Goal: Transaction & Acquisition: Purchase product/service

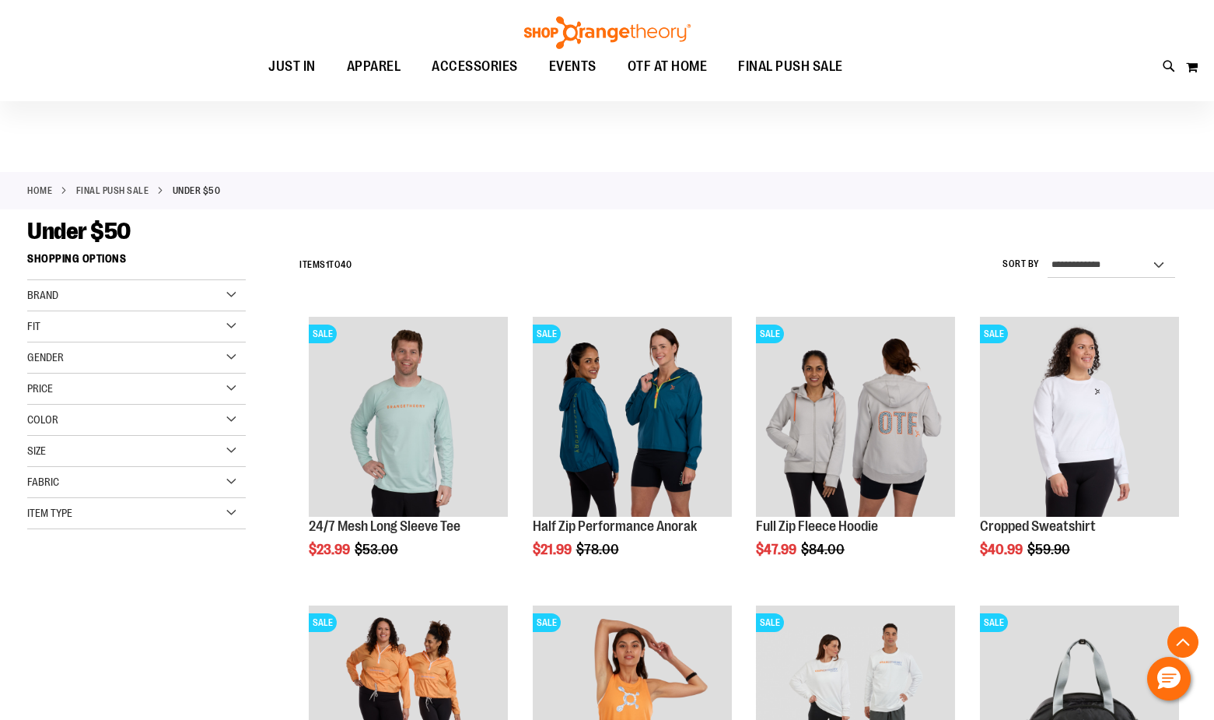
scroll to position [466, 0]
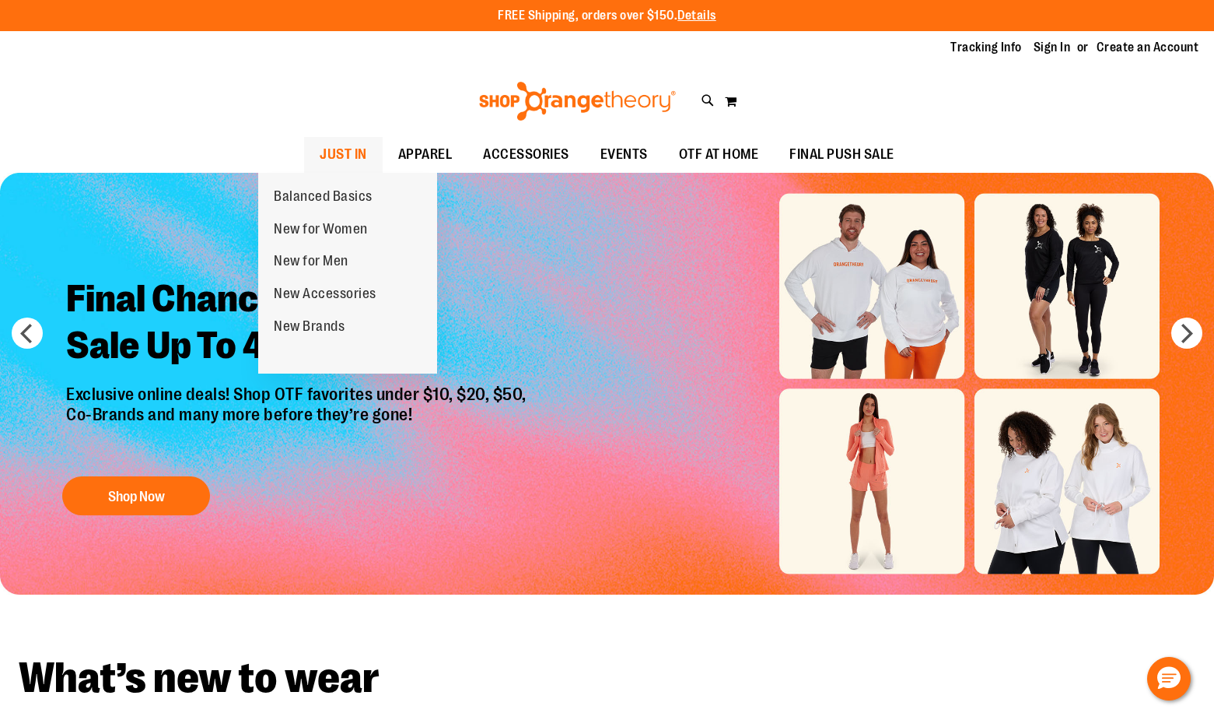
click at [320, 146] on span "JUST IN" at bounding box center [343, 154] width 47 height 35
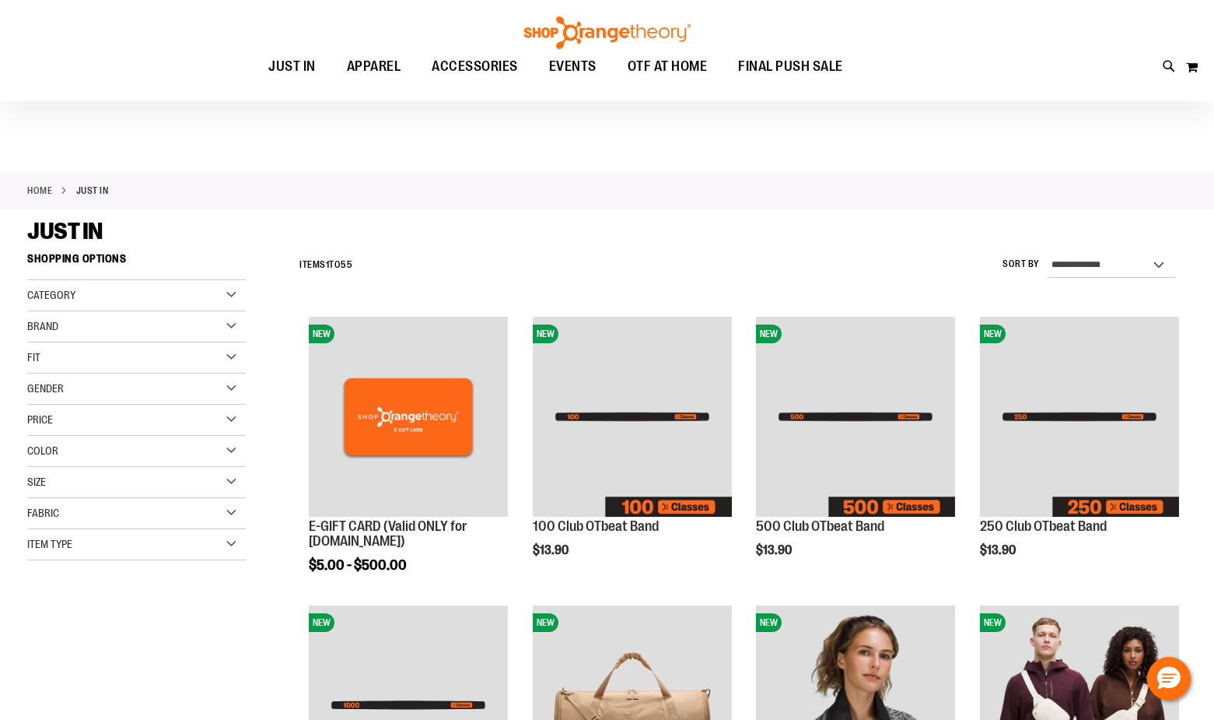
scroll to position [233, 0]
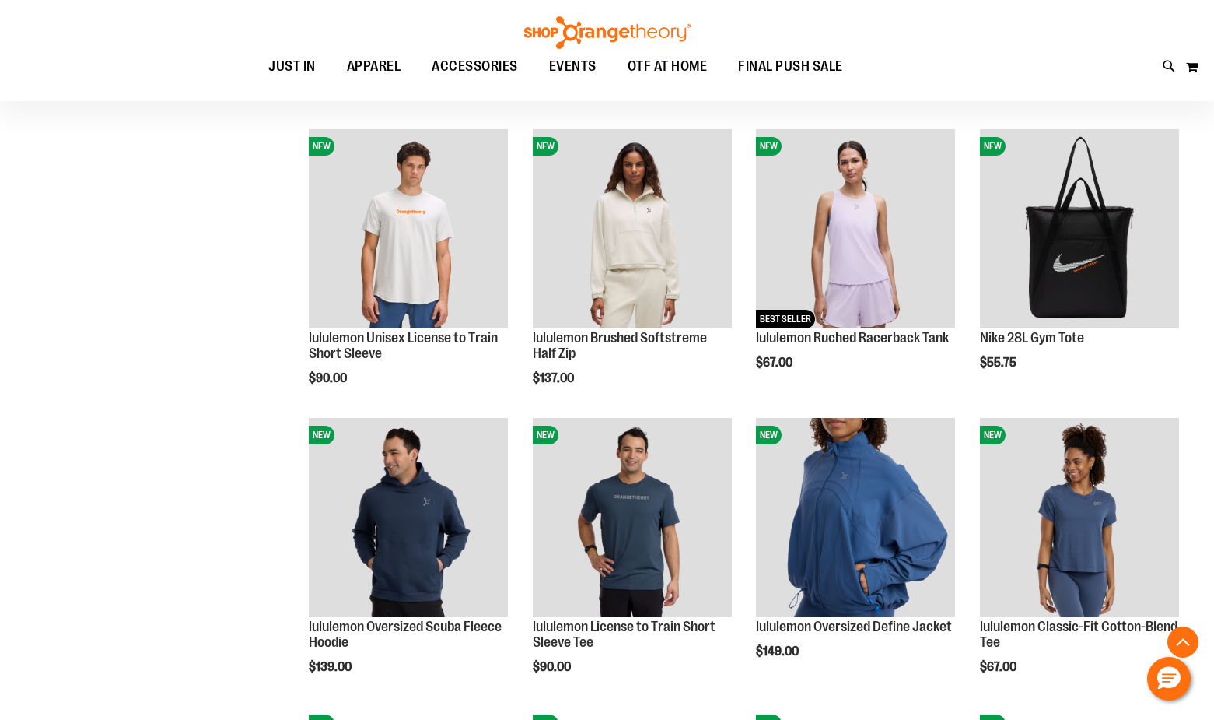
scroll to position [1088, 0]
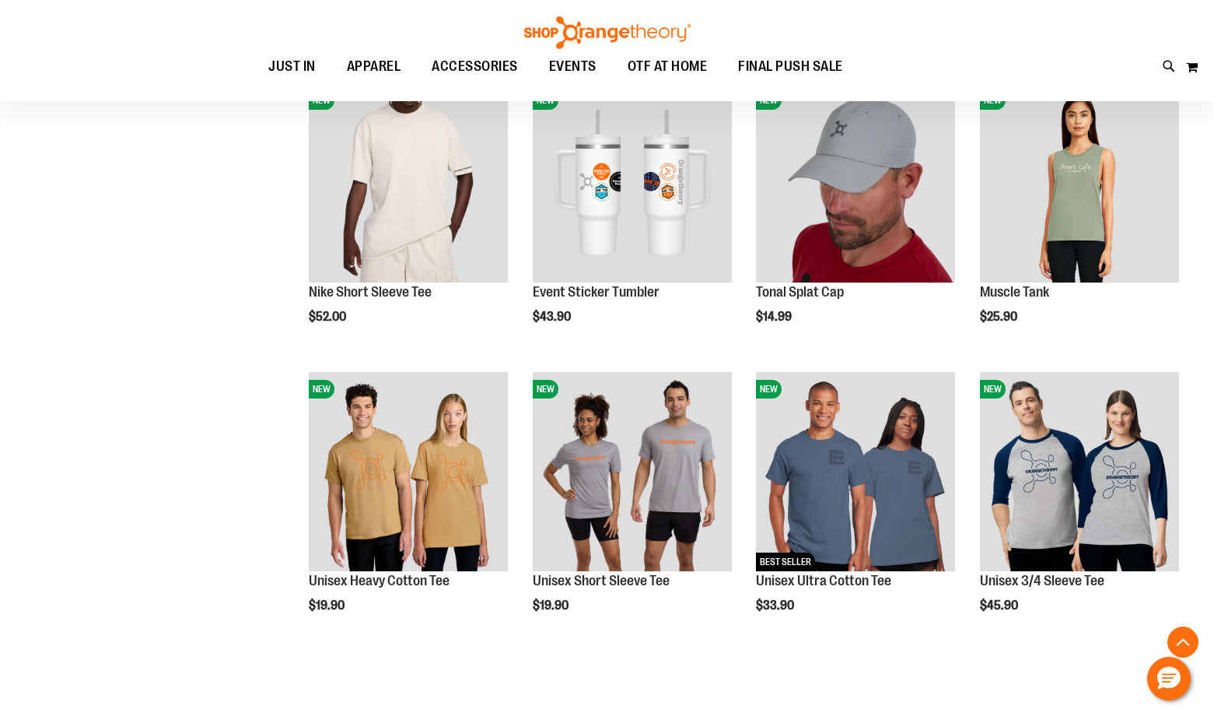
scroll to position [2333, 0]
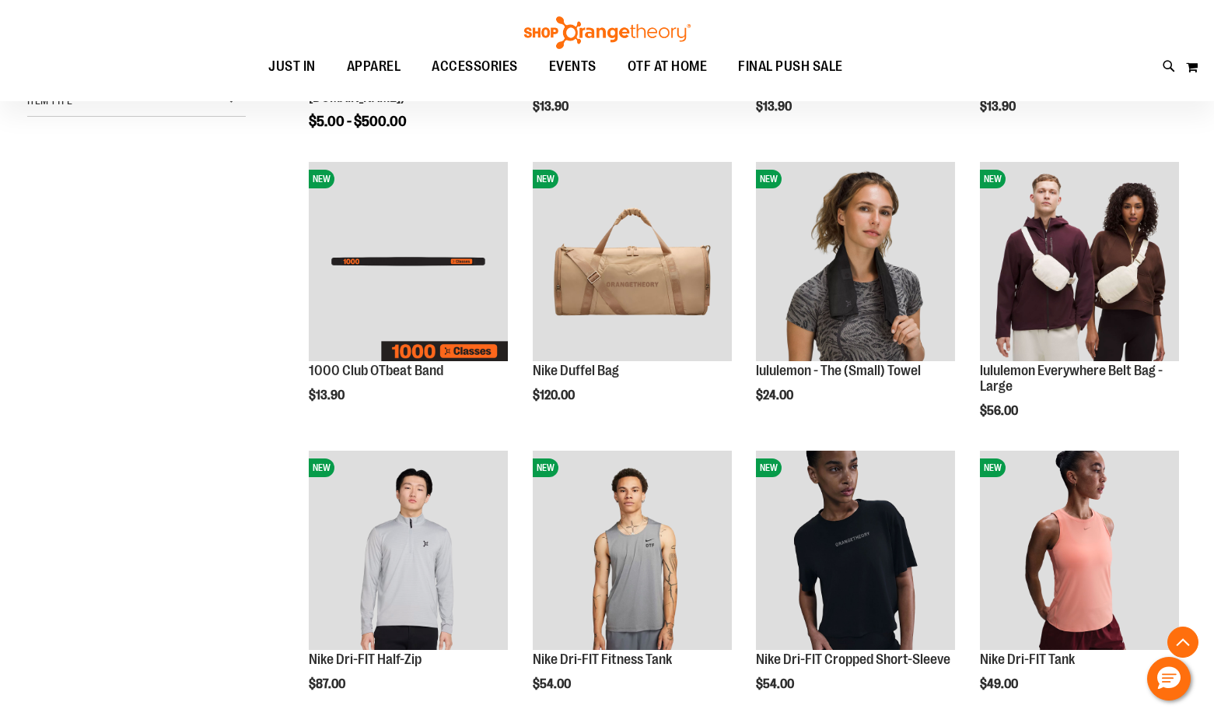
scroll to position [4, 0]
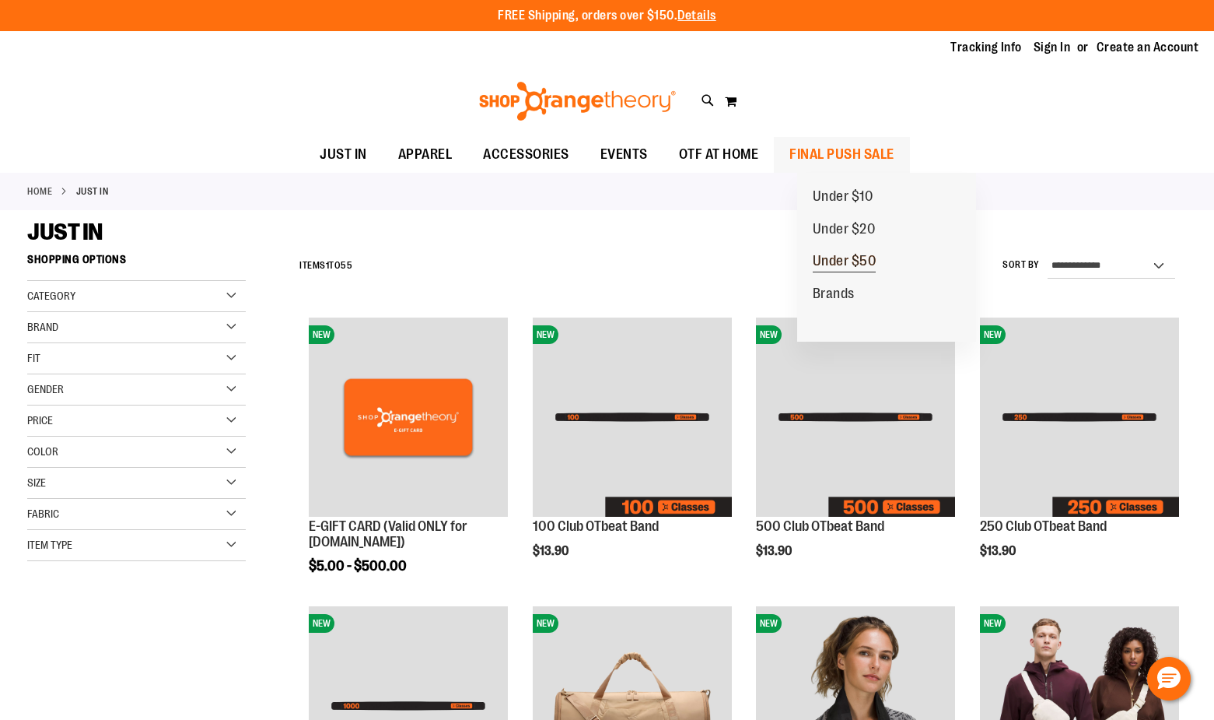
click at [857, 256] on span "Under $50" at bounding box center [845, 262] width 64 height 19
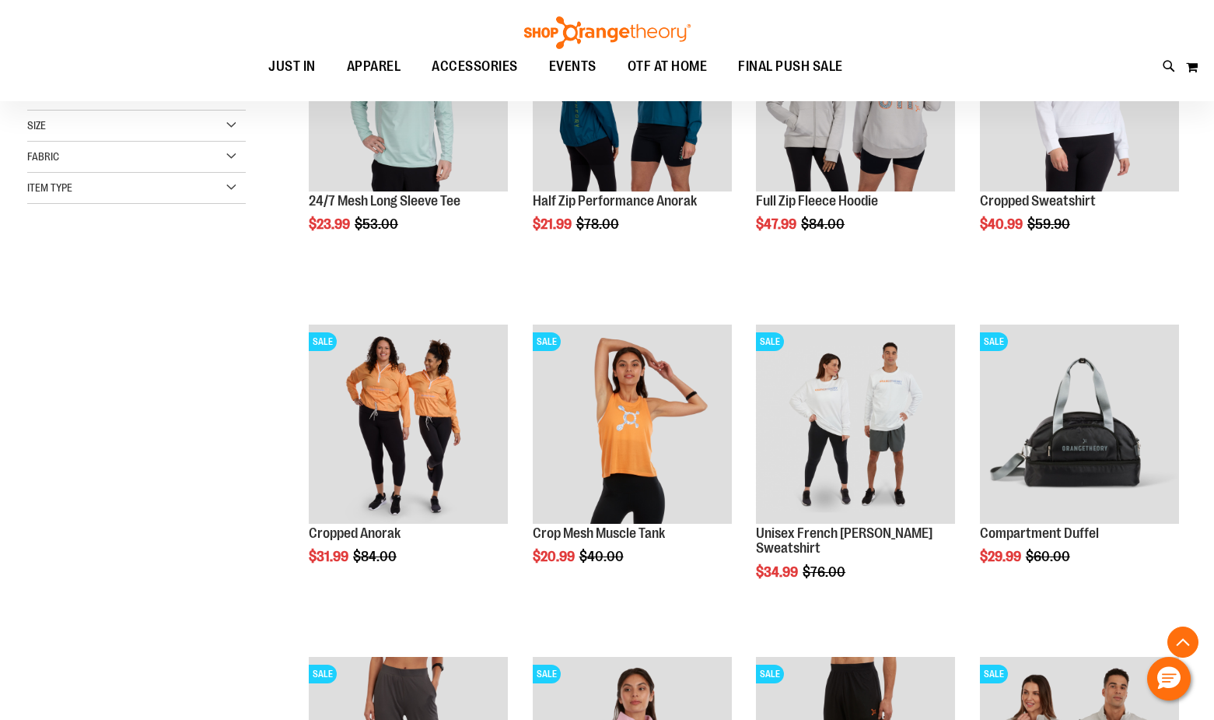
scroll to position [388, 0]
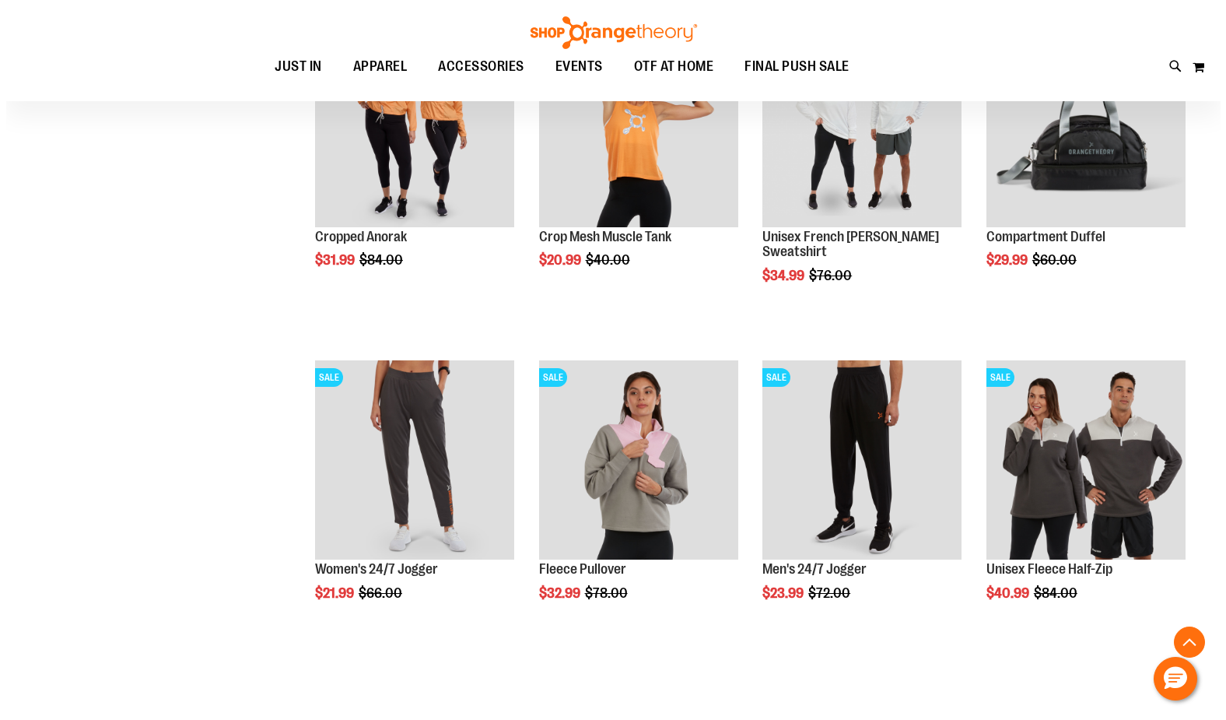
scroll to position [699, 0]
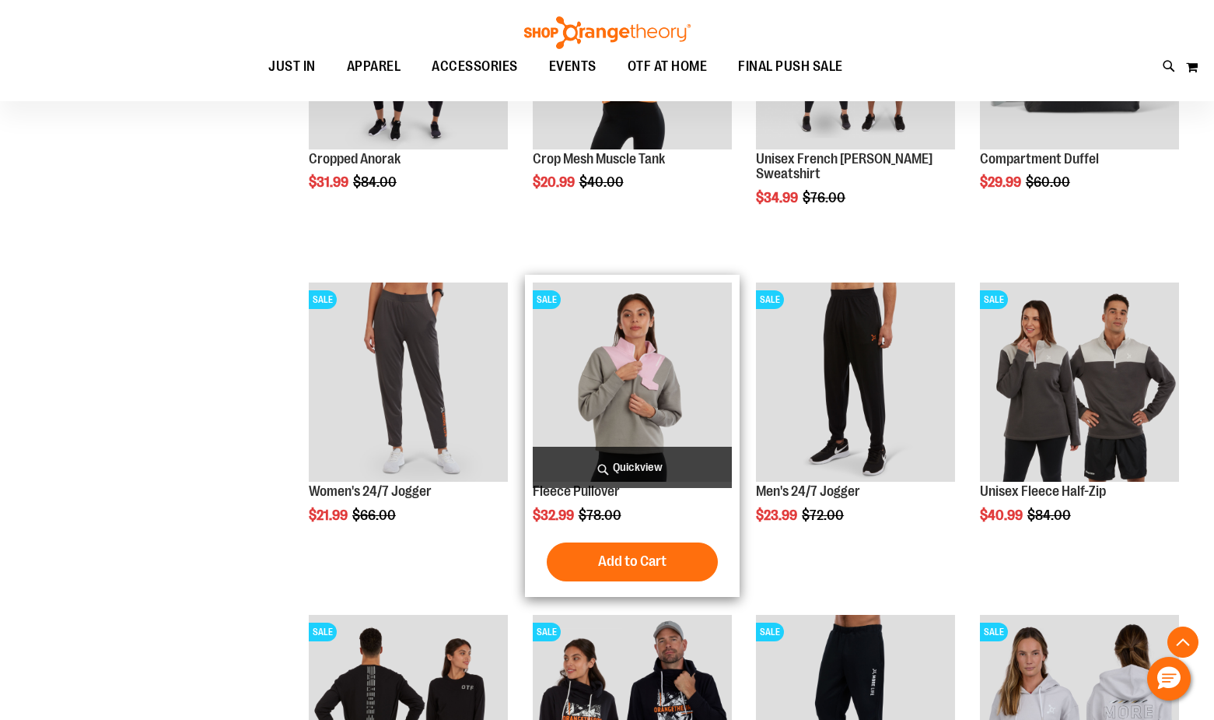
click at [640, 463] on span "Quickview" at bounding box center [632, 467] width 199 height 41
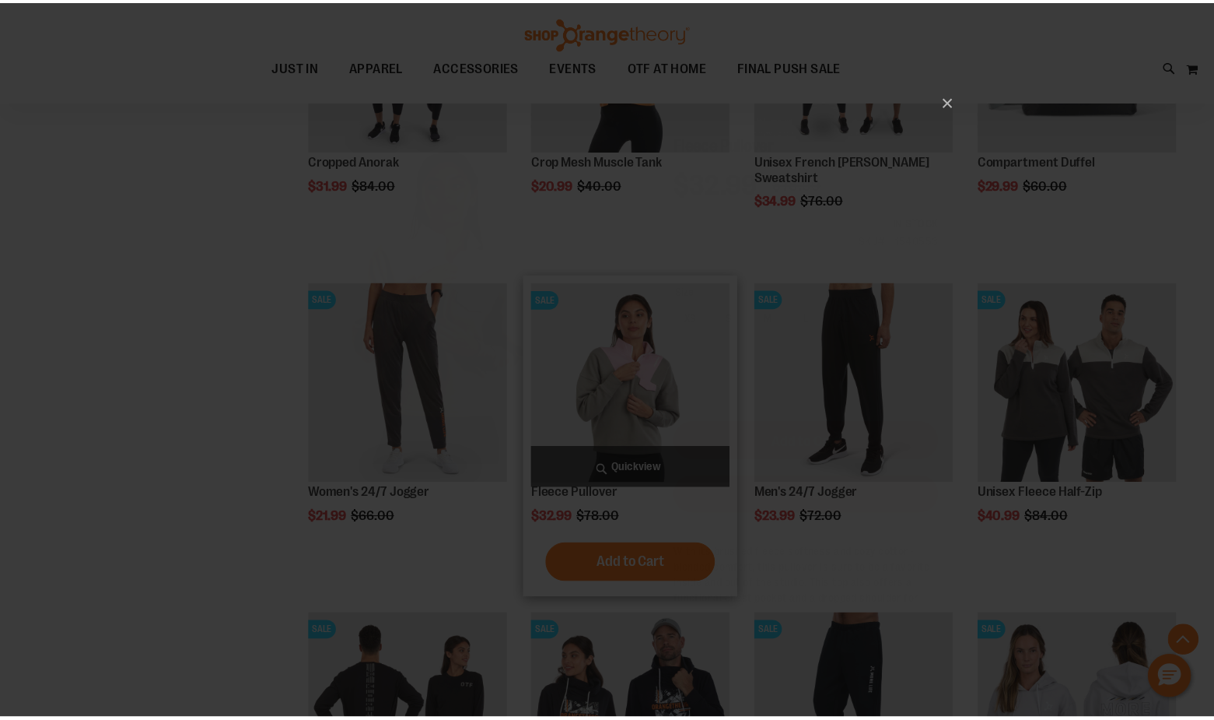
scroll to position [0, 0]
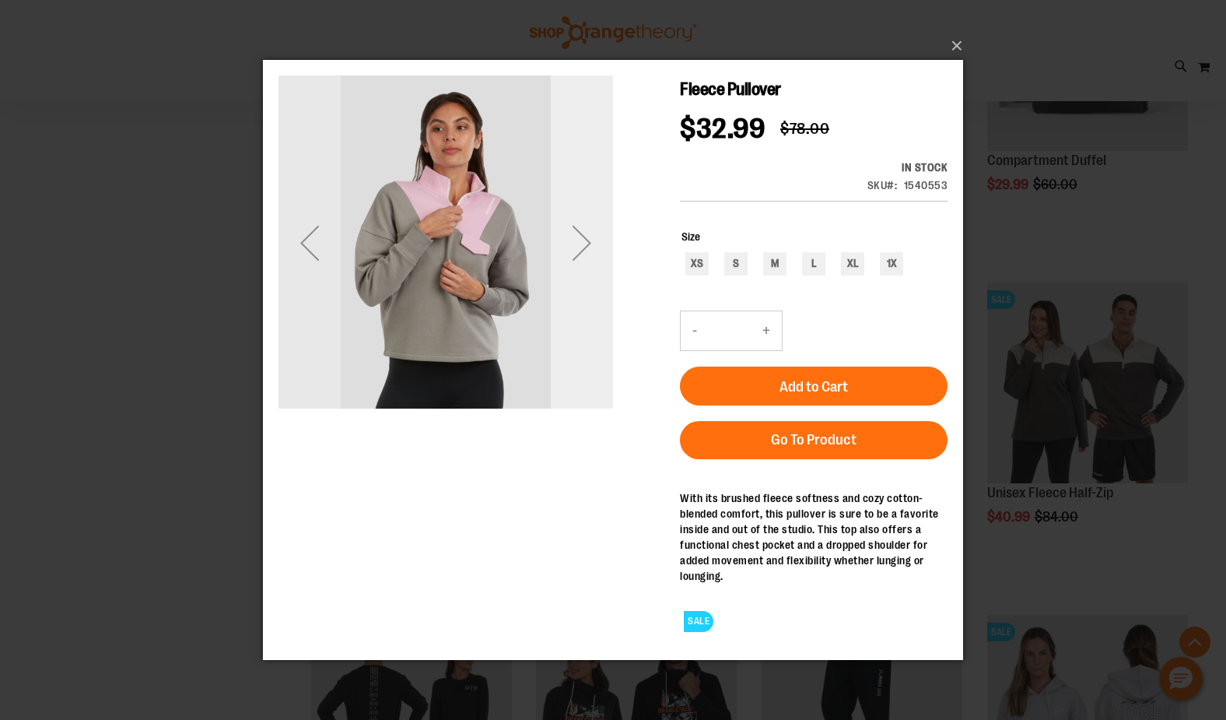
click at [584, 239] on div "Next" at bounding box center [582, 242] width 62 height 62
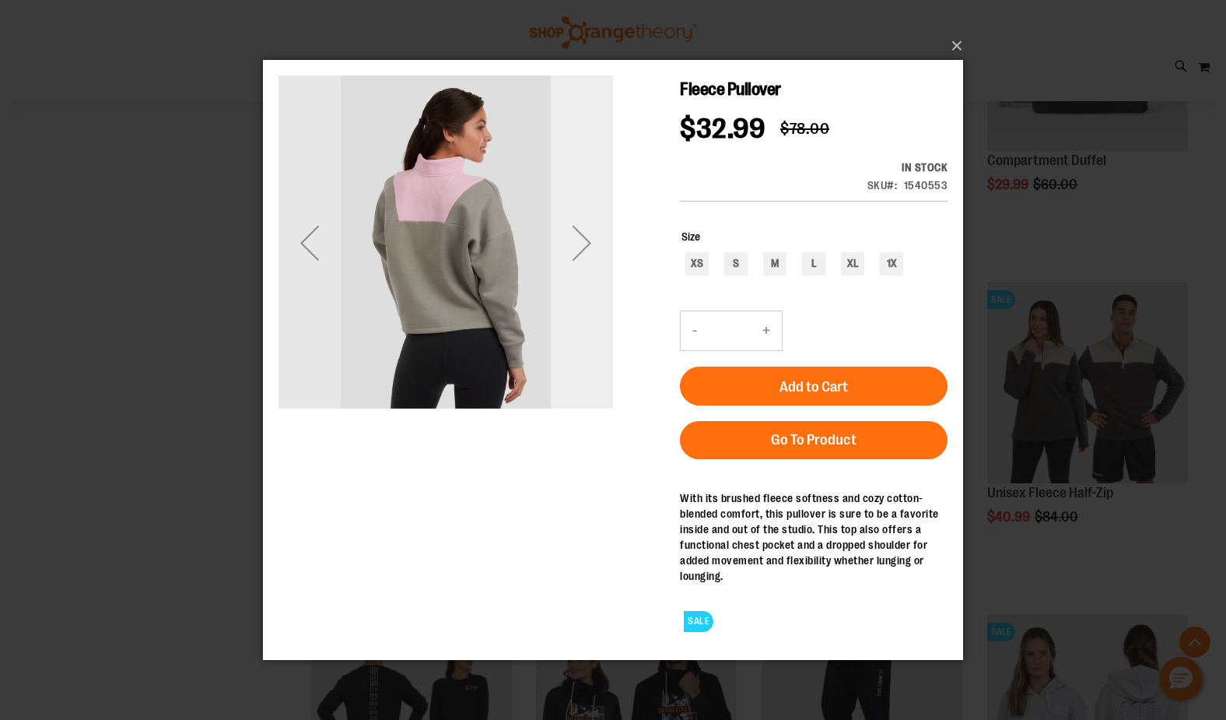
click at [584, 239] on div "Next" at bounding box center [582, 242] width 62 height 62
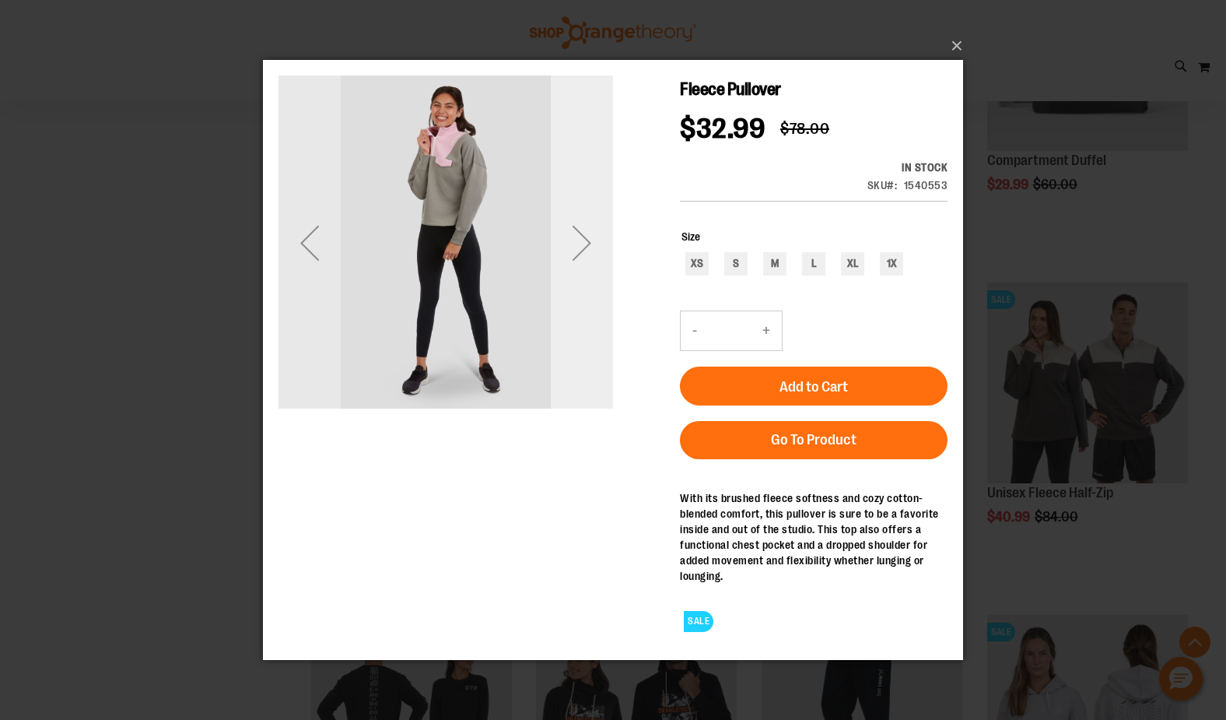
click at [584, 239] on div "Next" at bounding box center [582, 242] width 62 height 62
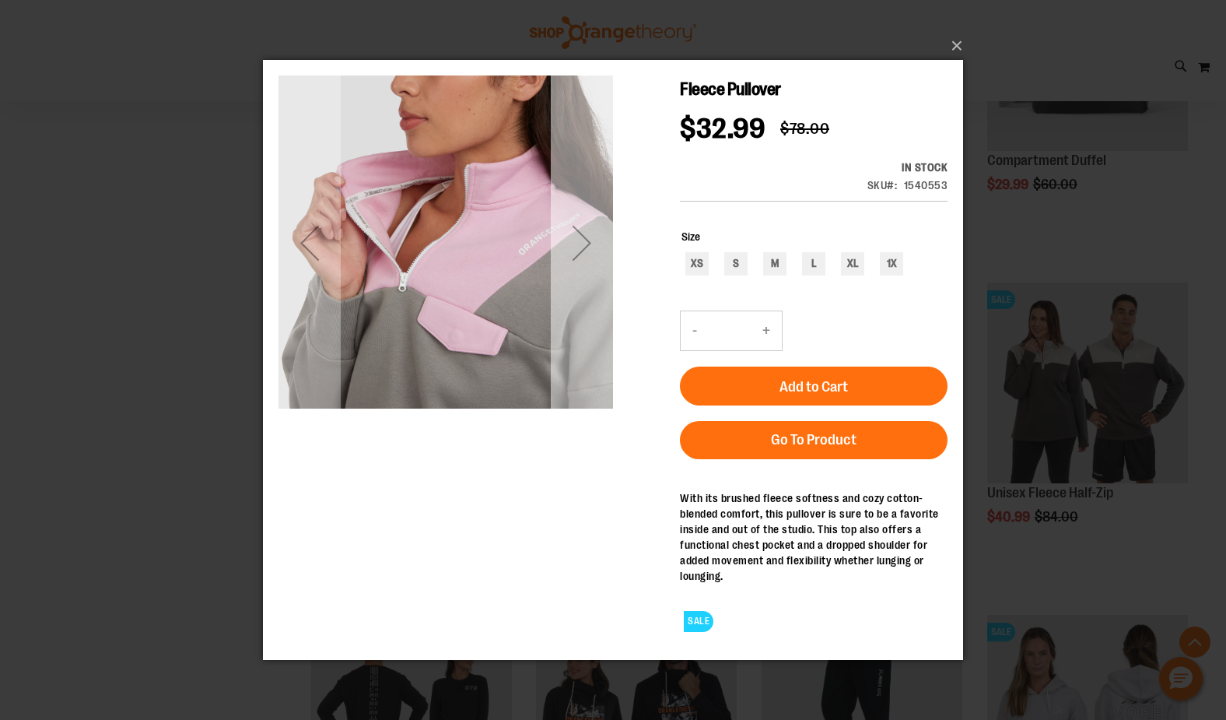
click at [584, 239] on div "Next" at bounding box center [582, 242] width 62 height 62
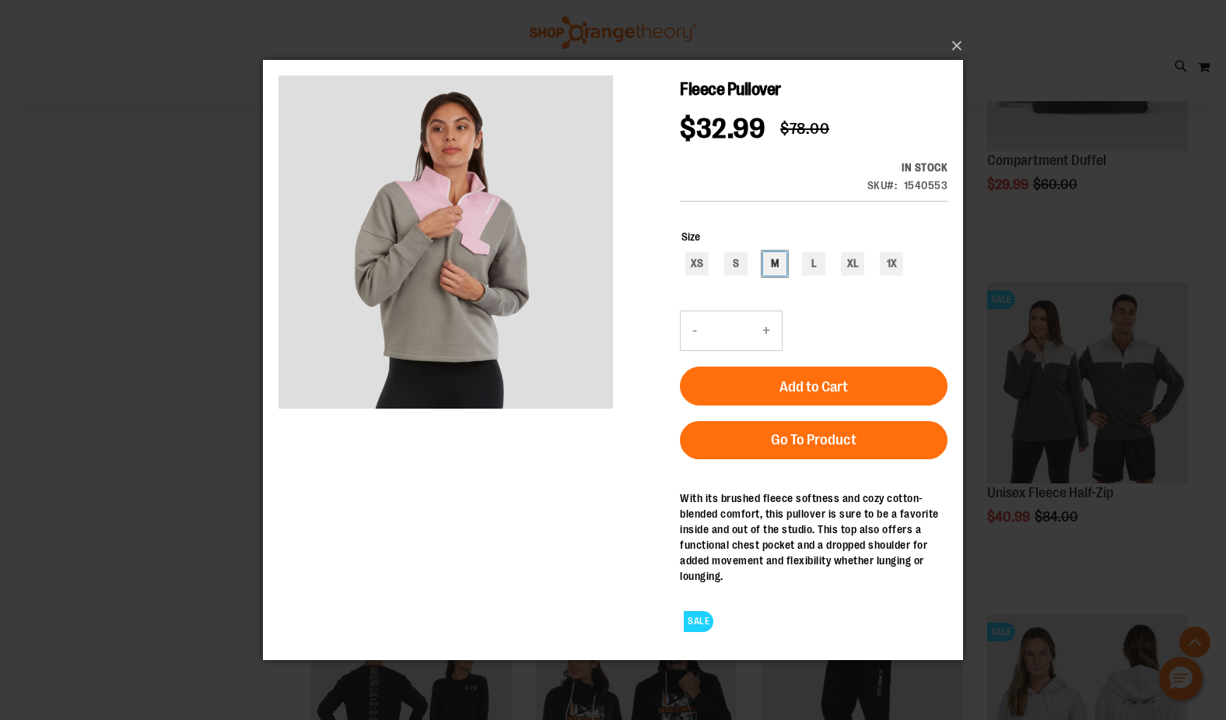
click at [775, 261] on div "M" at bounding box center [774, 262] width 23 height 23
type input "***"
click at [952, 41] on button "×" at bounding box center [618, 46] width 700 height 34
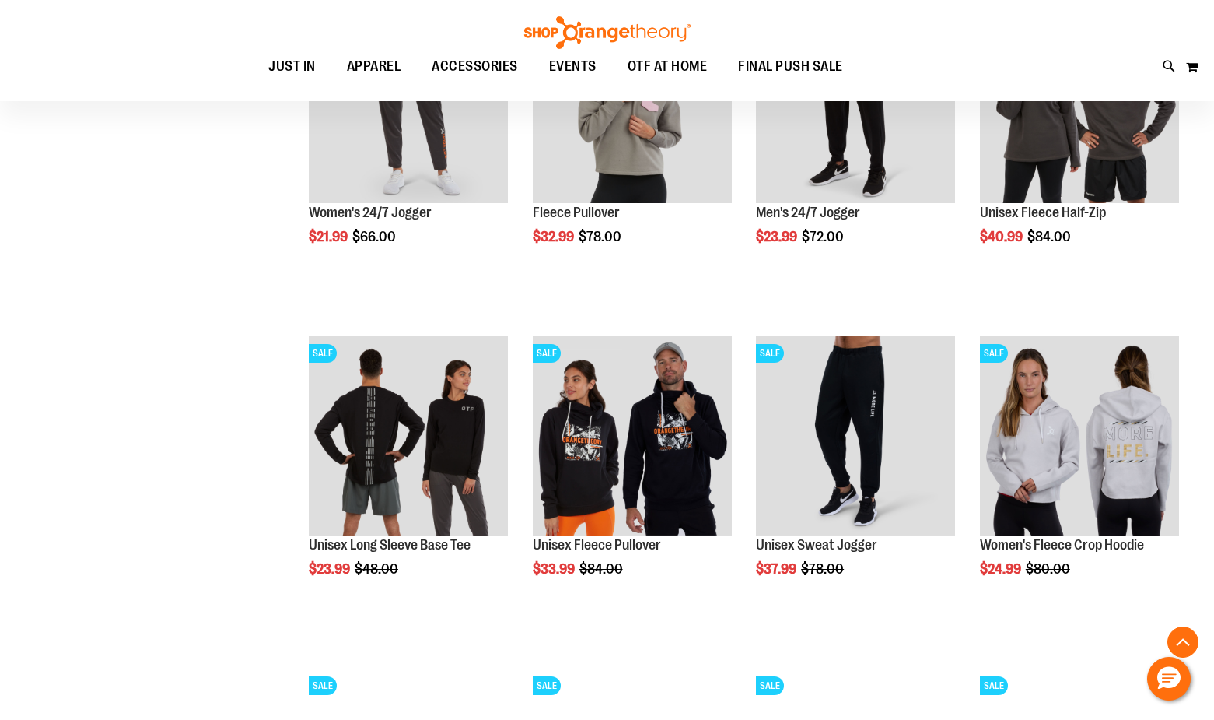
scroll to position [1011, 0]
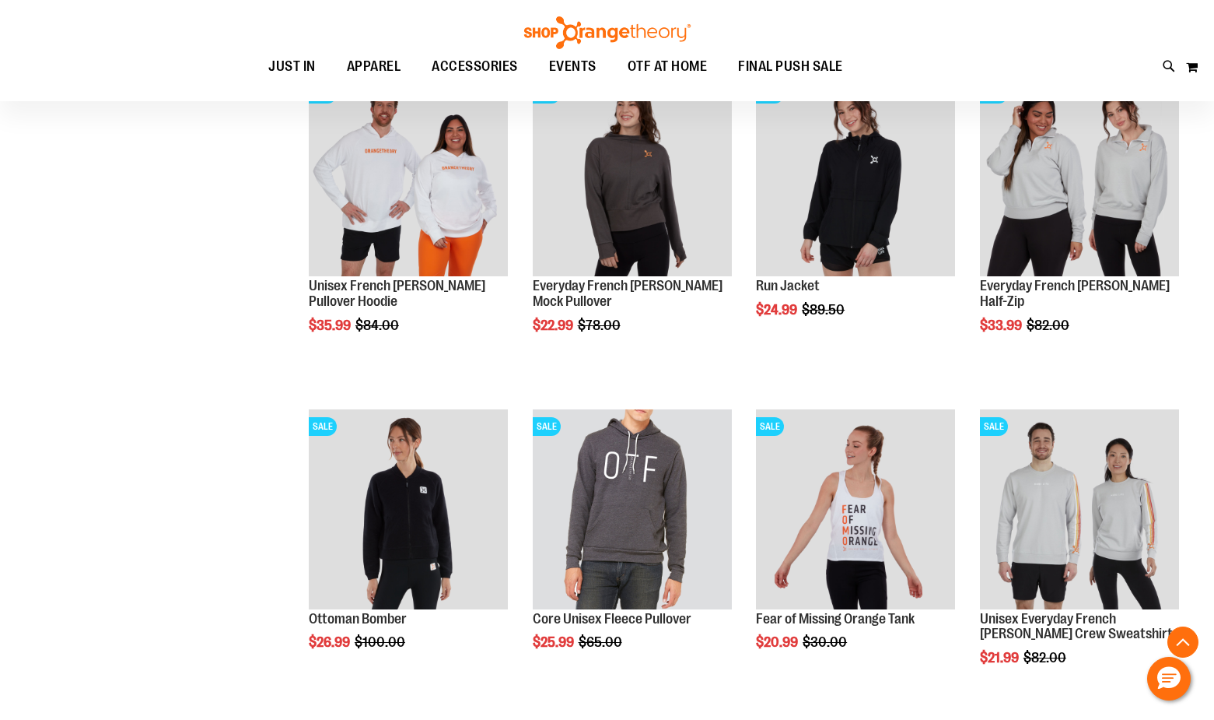
scroll to position [2567, 0]
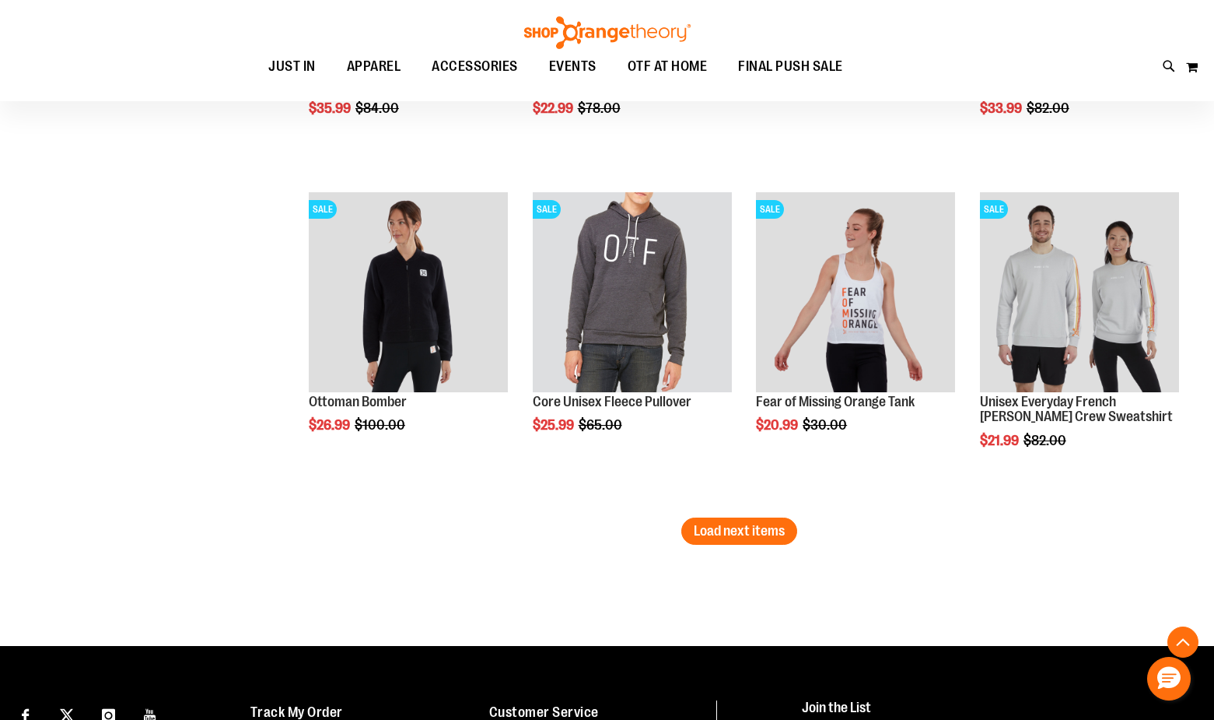
scroll to position [2800, 0]
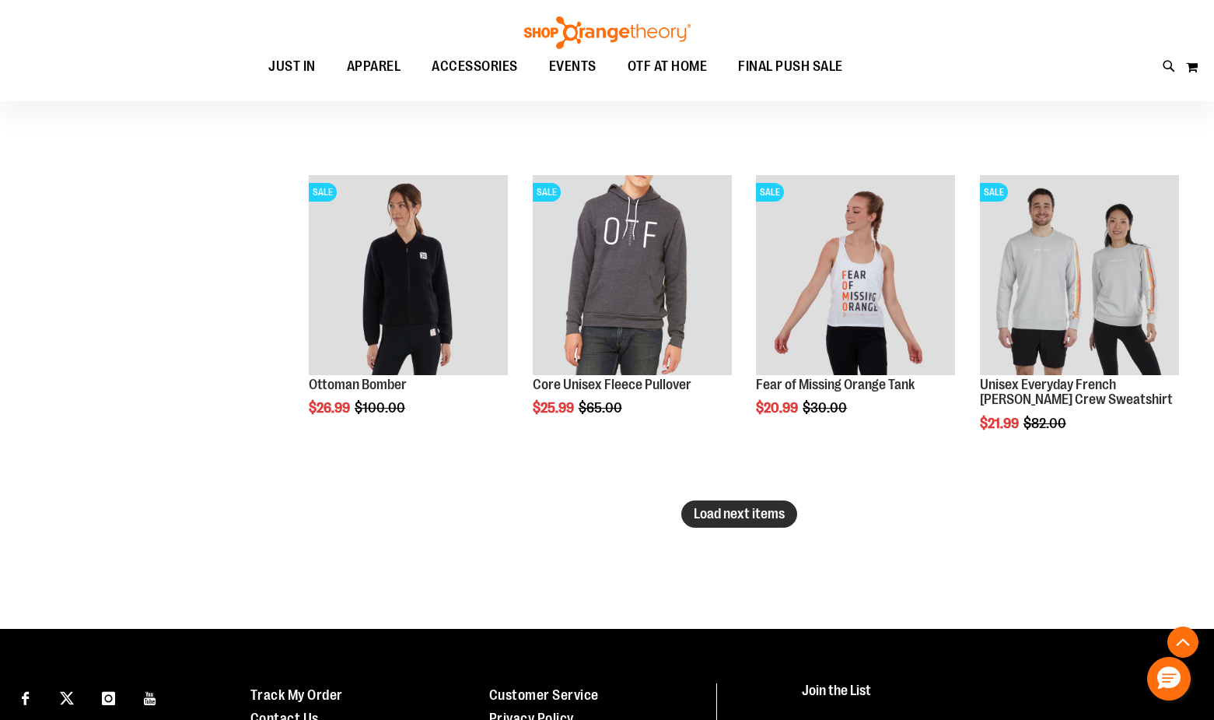
click at [727, 509] on span "Load next items" at bounding box center [739, 514] width 91 height 16
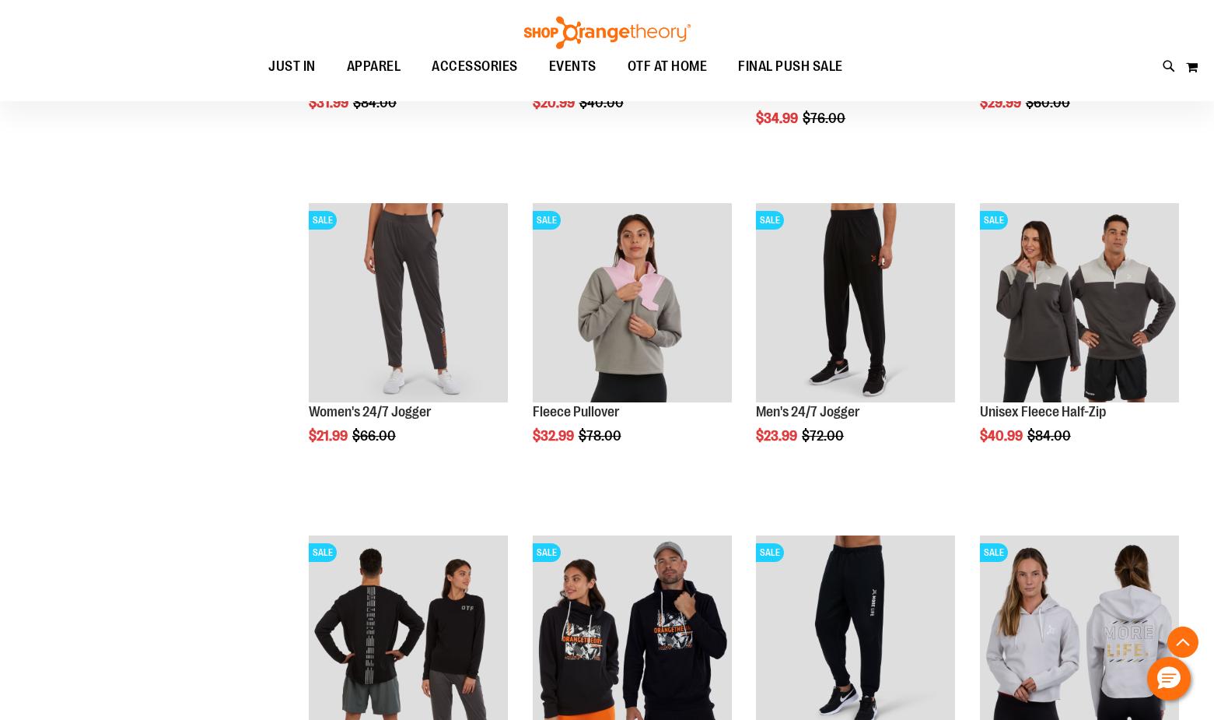
scroll to position [777, 0]
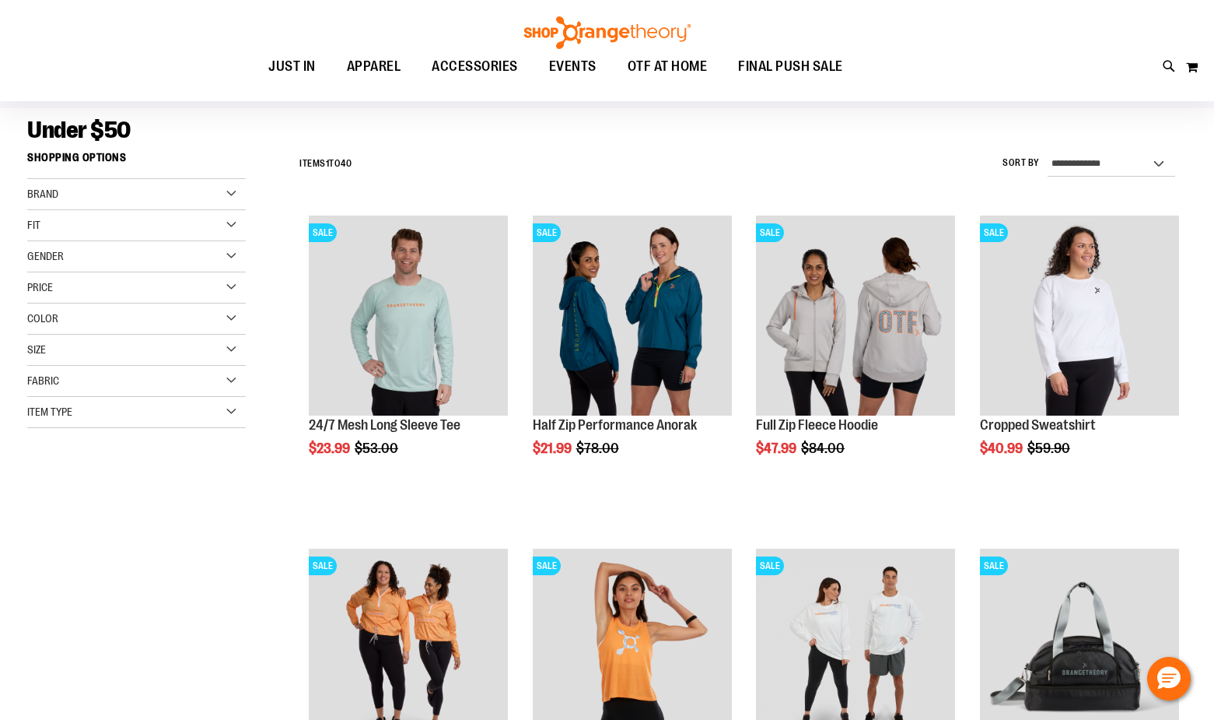
scroll to position [77, 0]
